Goal: Information Seeking & Learning: Learn about a topic

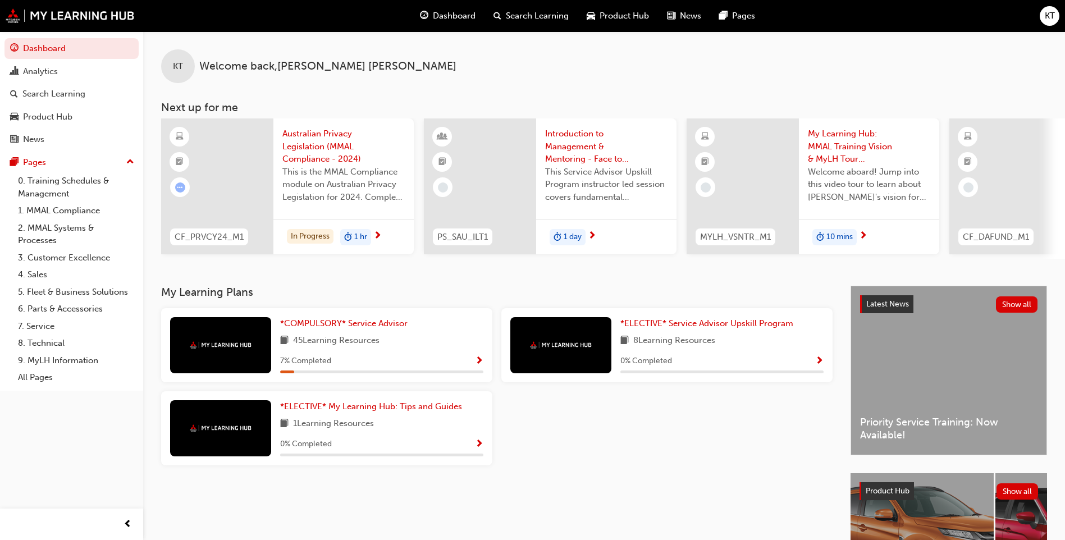
click at [331, 153] on span "Australian Privacy Legislation (MMAL Compliance - 2024)" at bounding box center [343, 146] width 122 height 38
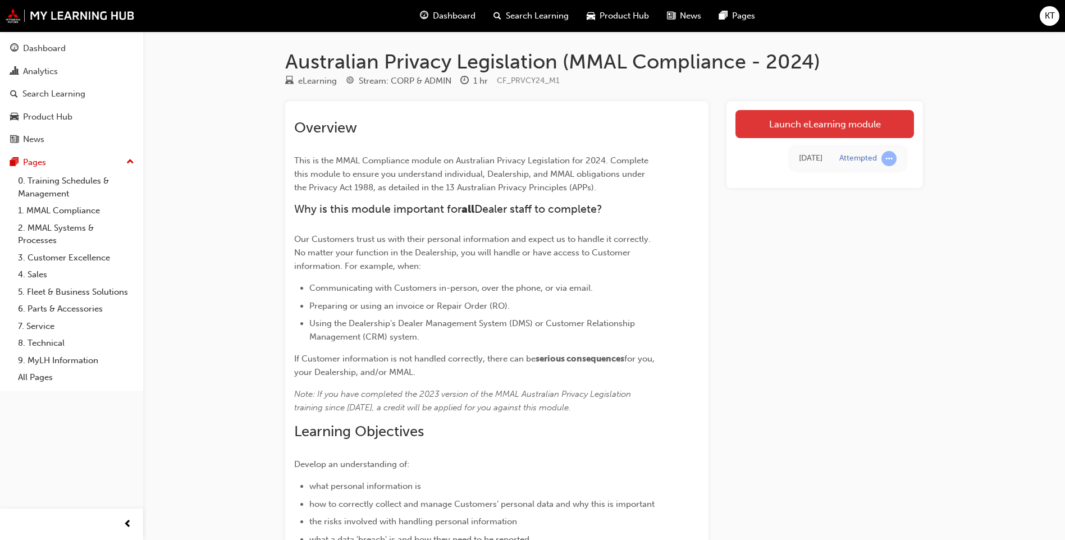
click at [835, 127] on link "Launch eLearning module" at bounding box center [825, 124] width 179 height 28
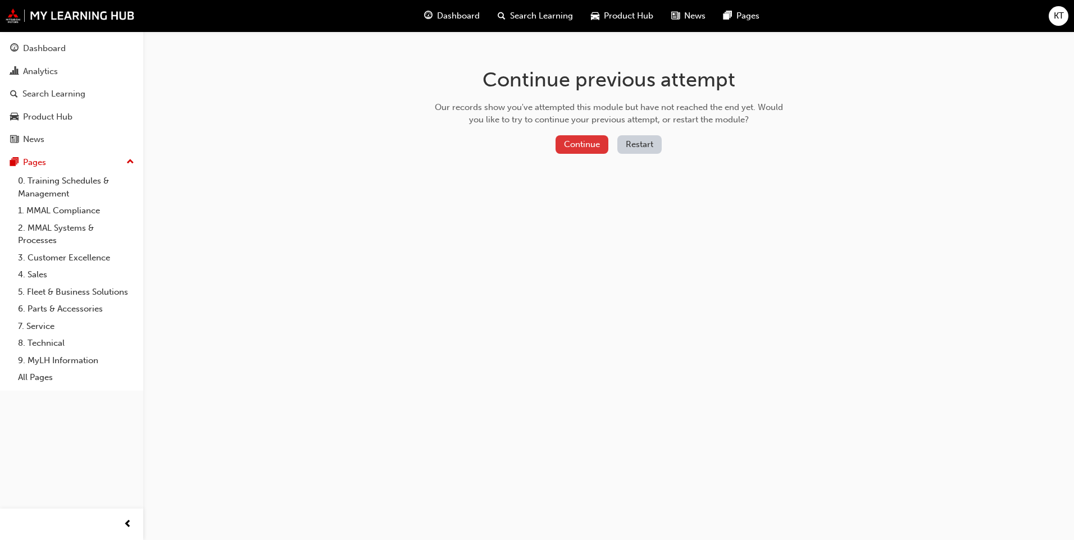
click at [595, 147] on button "Continue" at bounding box center [581, 144] width 53 height 19
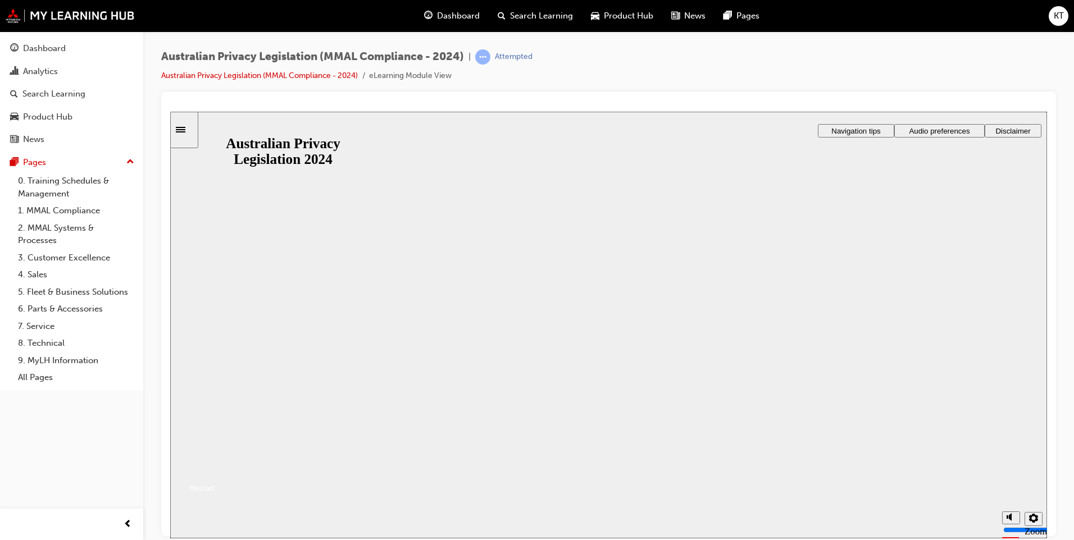
click at [214, 467] on button "Resume" at bounding box center [192, 474] width 44 height 15
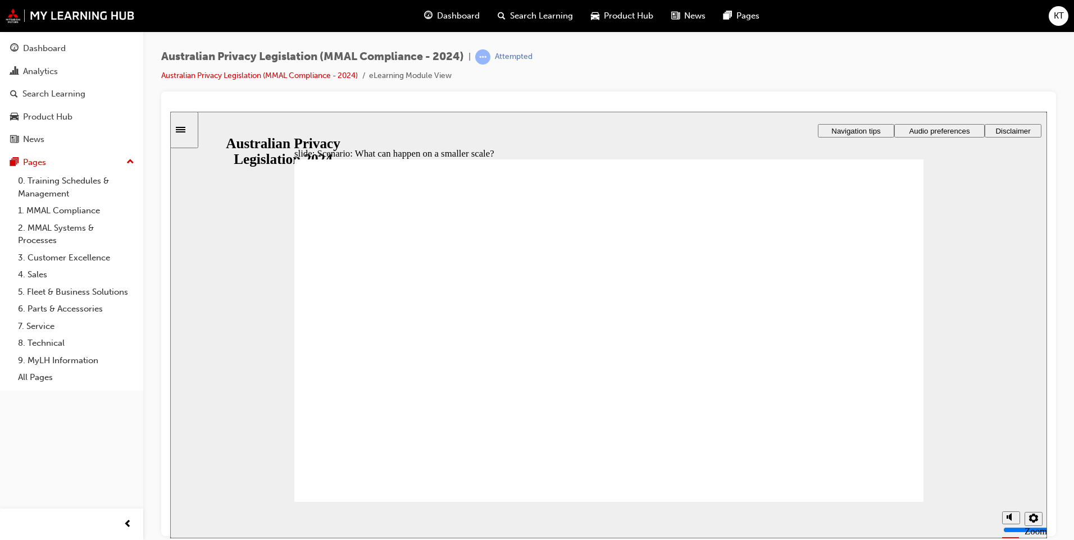
radio input "true"
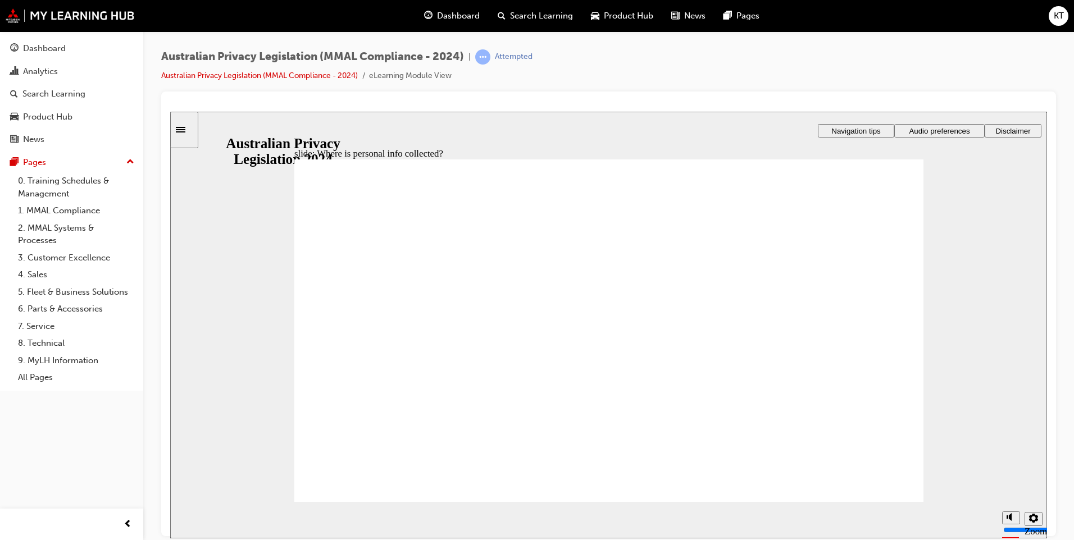
drag, startPoint x: 728, startPoint y: 486, endPoint x: 814, endPoint y: 375, distance: 140.5
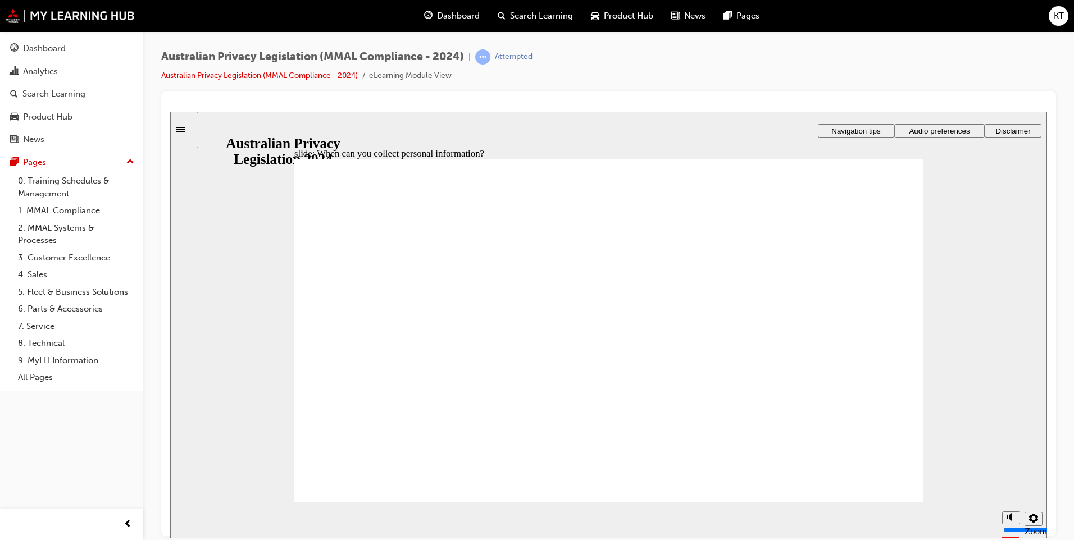
drag, startPoint x: 613, startPoint y: 321, endPoint x: 733, endPoint y: 412, distance: 150.8
drag, startPoint x: 619, startPoint y: 322, endPoint x: 456, endPoint y: 392, distance: 177.1
drag, startPoint x: 623, startPoint y: 314, endPoint x: 411, endPoint y: 408, distance: 232.0
drag, startPoint x: 418, startPoint y: 392, endPoint x: 747, endPoint y: 369, distance: 329.8
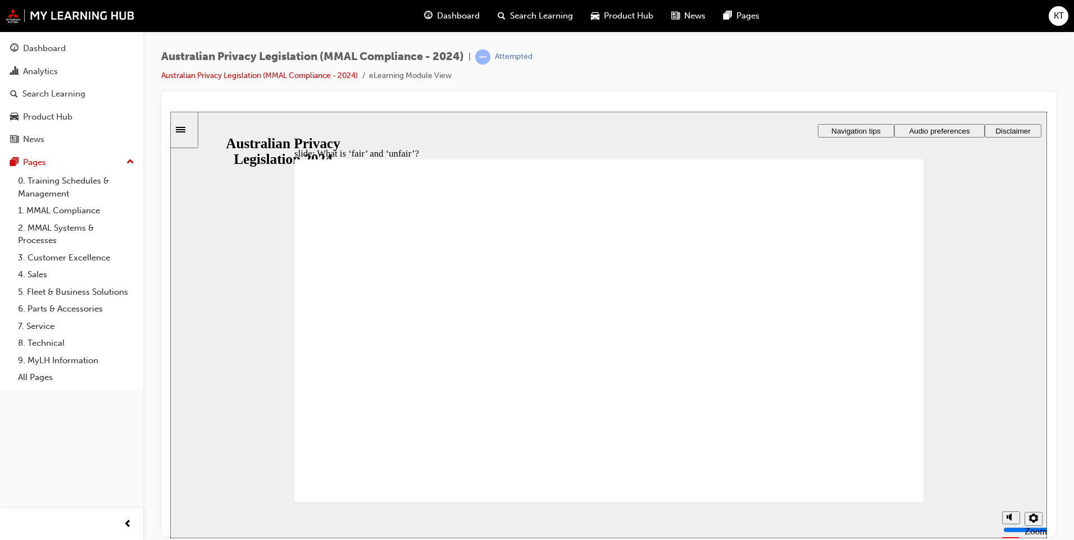
drag, startPoint x: 622, startPoint y: 277, endPoint x: 304, endPoint y: 335, distance: 322.5
drag, startPoint x: 472, startPoint y: 378, endPoint x: 797, endPoint y: 383, distance: 325.1
drag, startPoint x: 627, startPoint y: 304, endPoint x: 737, endPoint y: 355, distance: 121.1
drag, startPoint x: 764, startPoint y: 383, endPoint x: 400, endPoint y: 371, distance: 364.6
drag, startPoint x: 599, startPoint y: 314, endPoint x: 430, endPoint y: 386, distance: 183.9
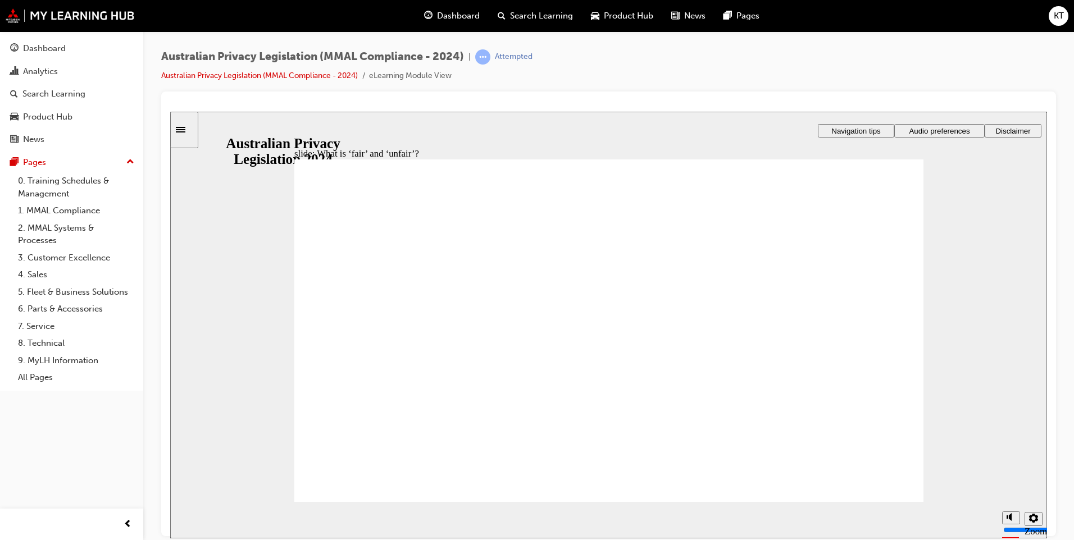
drag, startPoint x: 620, startPoint y: 324, endPoint x: 419, endPoint y: 421, distance: 223.5
drag, startPoint x: 460, startPoint y: 383, endPoint x: 792, endPoint y: 387, distance: 332.4
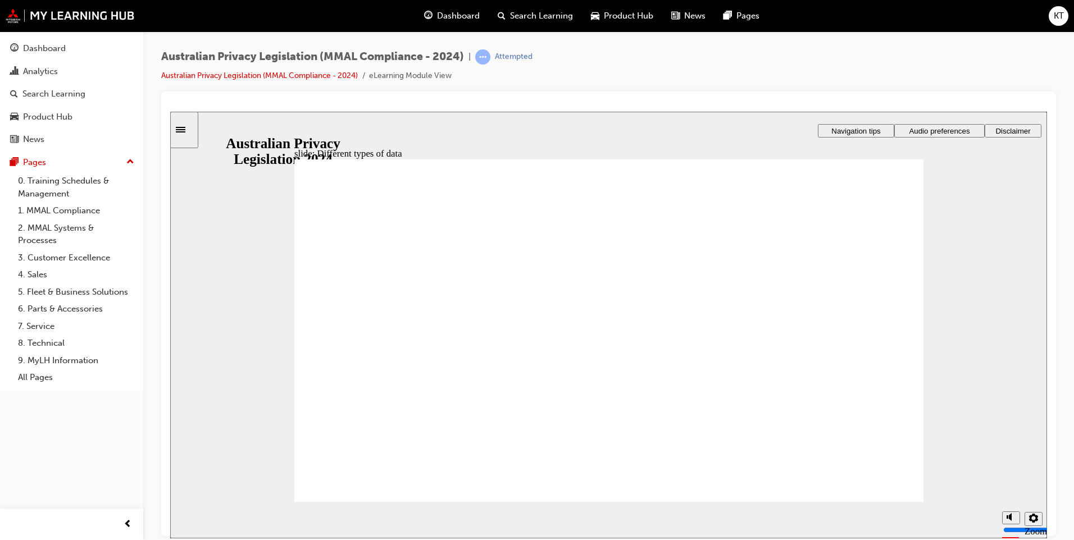
checkbox input "true"
checkbox input "false"
checkbox input "true"
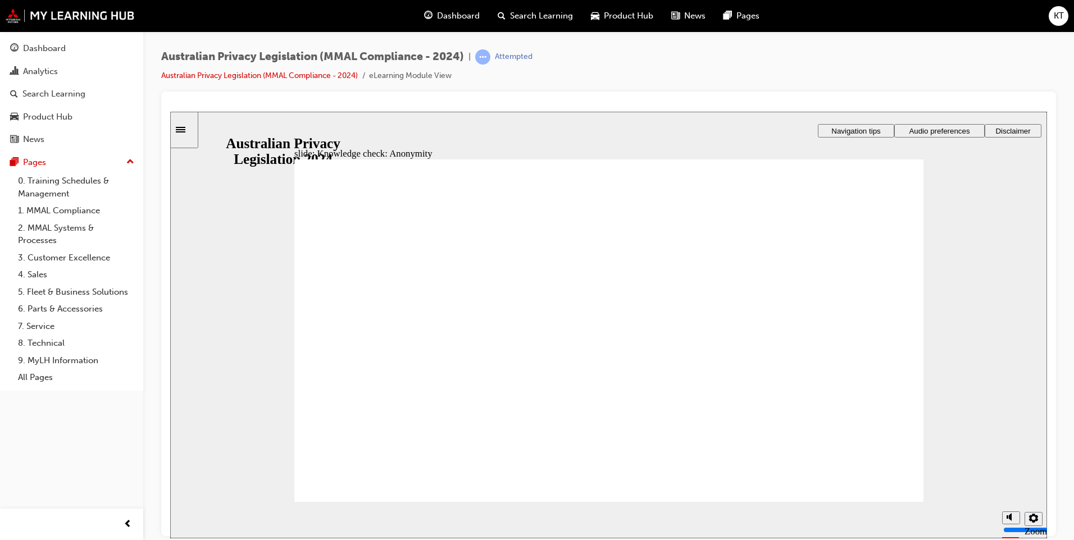
drag, startPoint x: 666, startPoint y: 336, endPoint x: 702, endPoint y: 283, distance: 63.8
